Goal: Check status

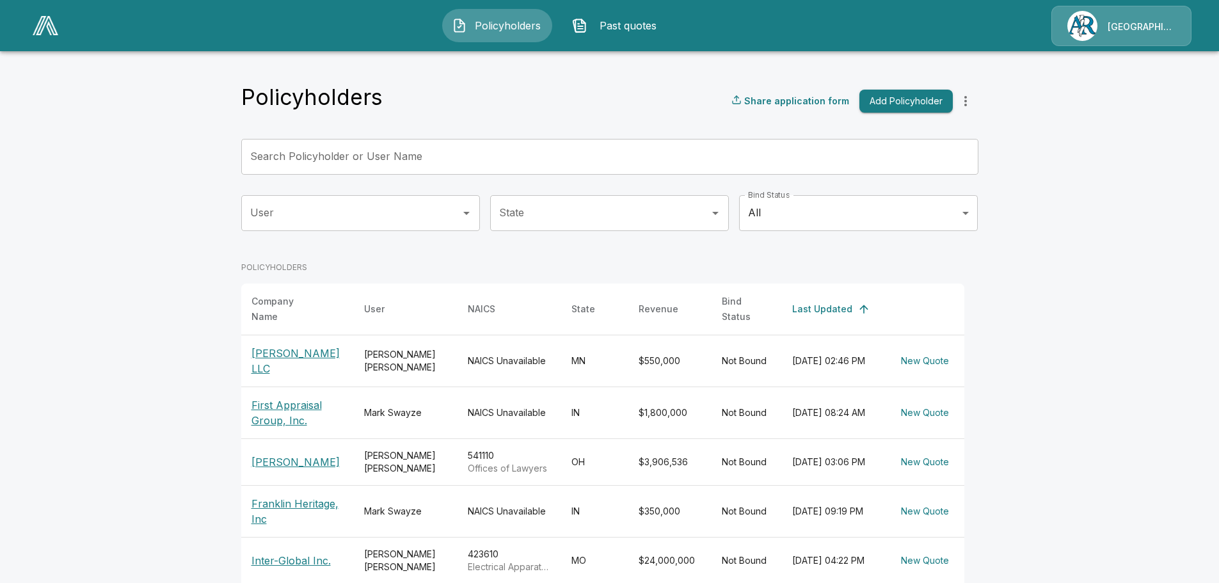
click at [282, 454] on p "[PERSON_NAME]" at bounding box center [297, 461] width 92 height 15
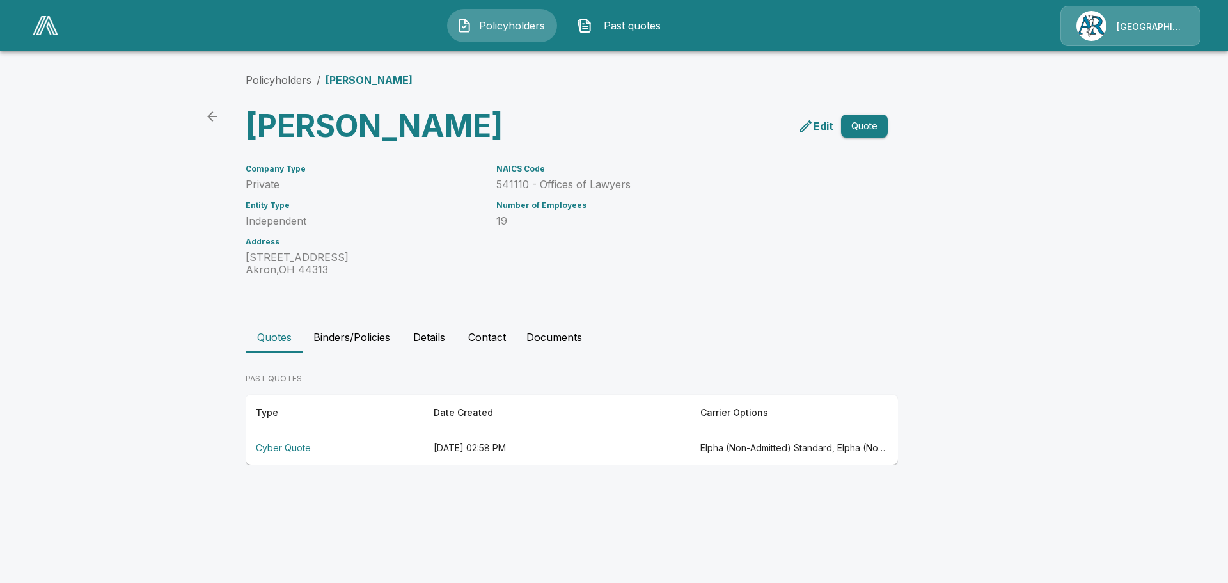
click at [278, 465] on th "Cyber Quote" at bounding box center [335, 448] width 178 height 34
